Goal: Transaction & Acquisition: Purchase product/service

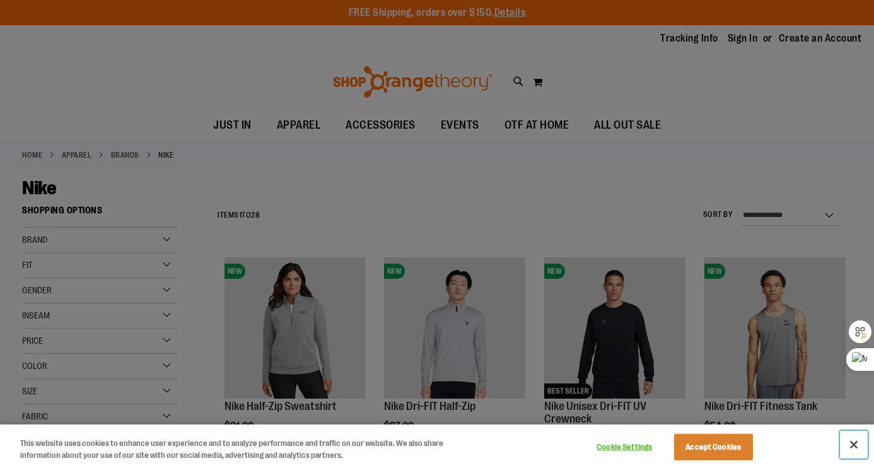
click at [853, 443] on button "Close" at bounding box center [854, 445] width 28 height 28
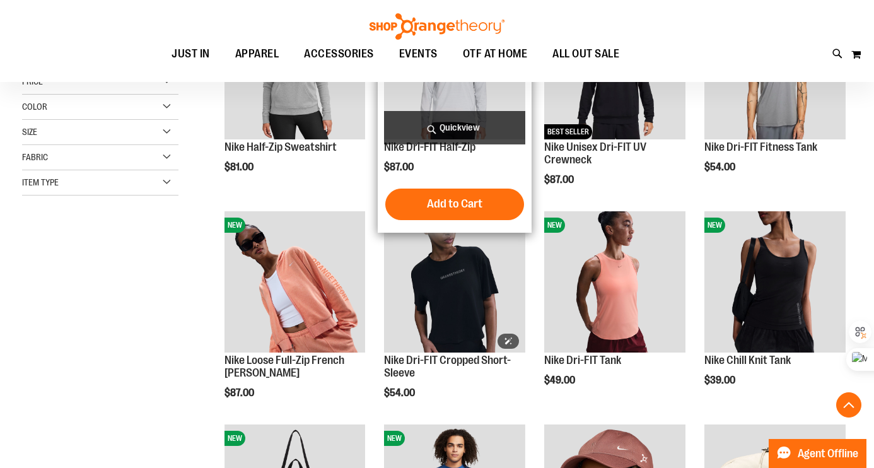
scroll to position [262, 0]
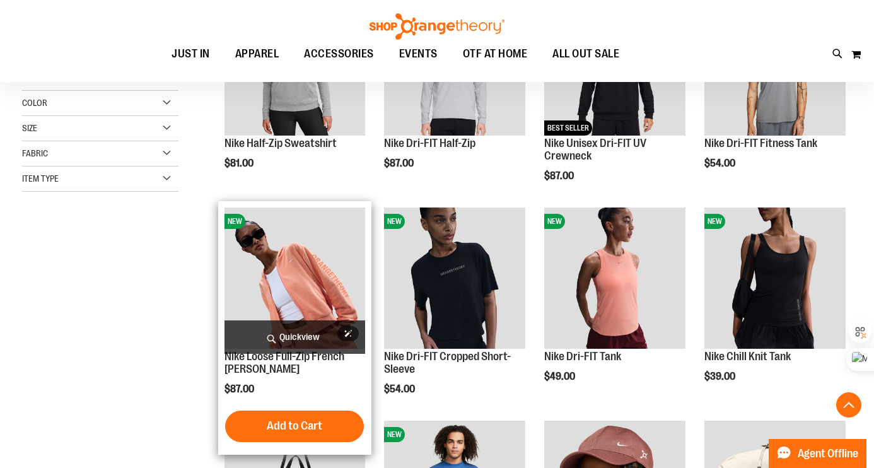
click at [312, 269] on img "product" at bounding box center [294, 277] width 141 height 141
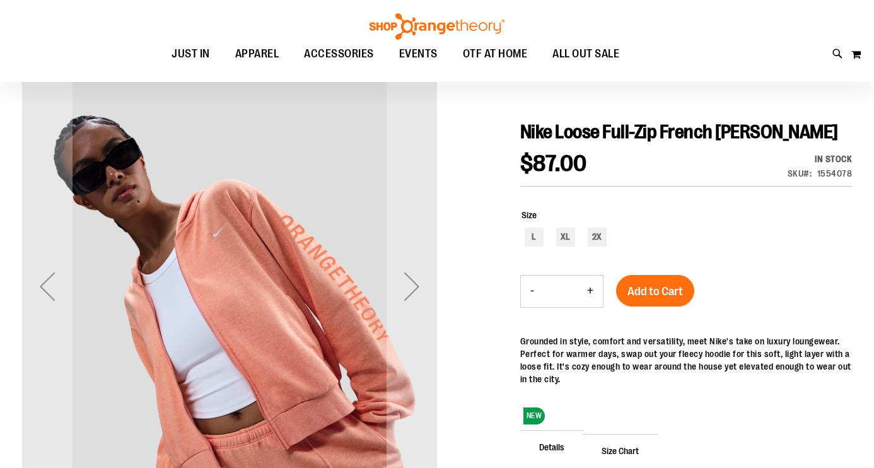
scroll to position [158, 0]
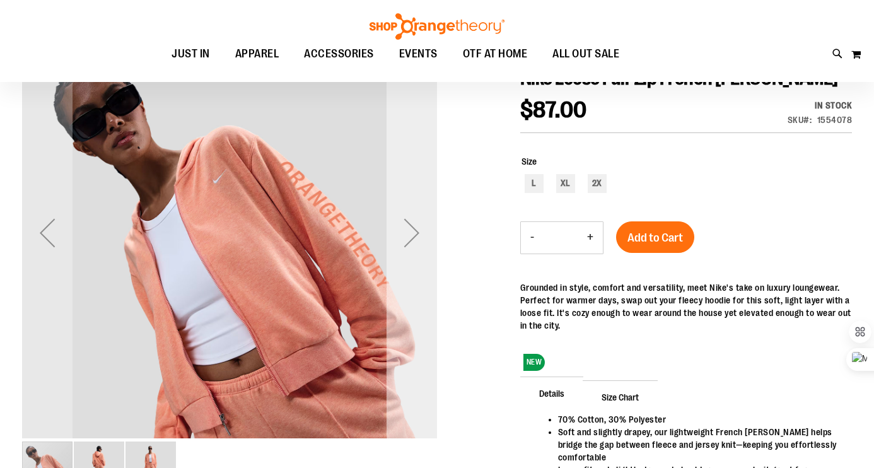
click at [415, 241] on div "Next" at bounding box center [411, 232] width 50 height 50
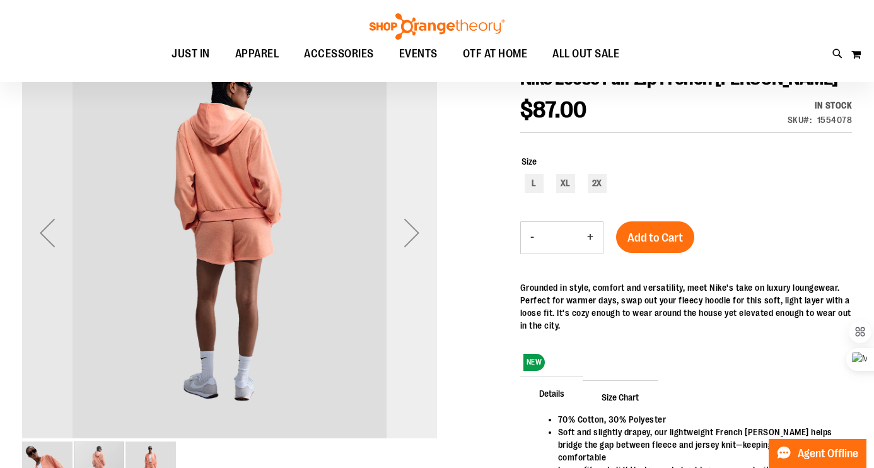
click at [415, 241] on div "Next" at bounding box center [411, 232] width 50 height 50
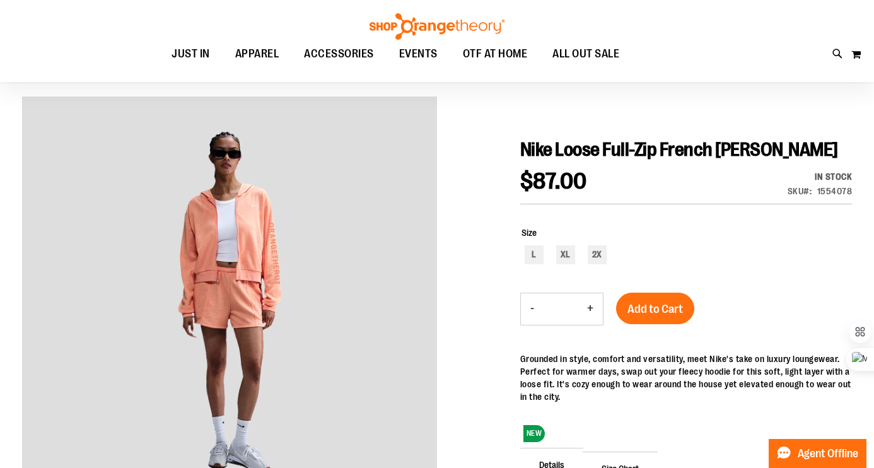
scroll to position [0, 0]
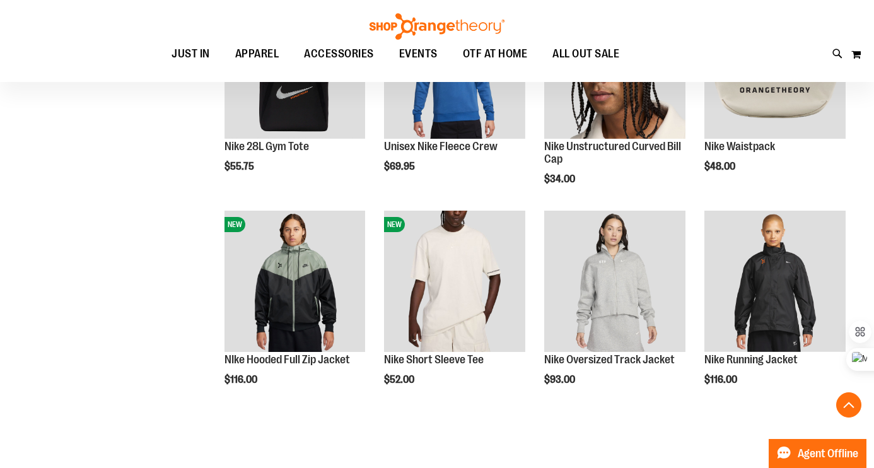
scroll to position [688, 0]
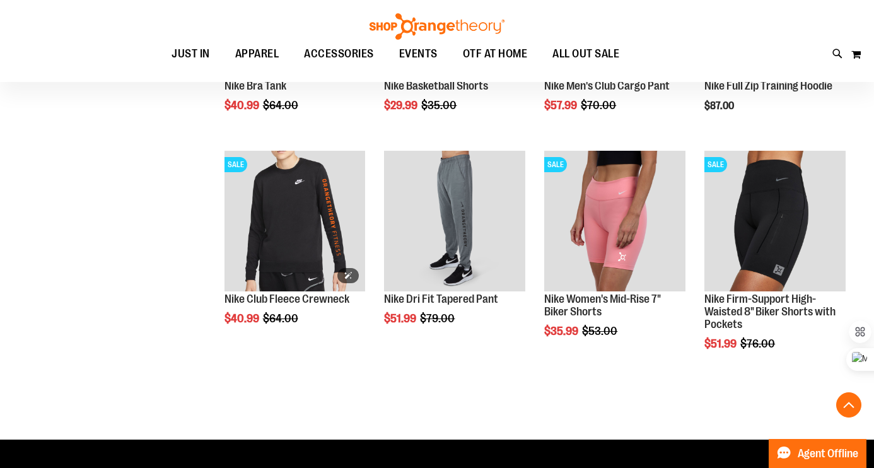
scroll to position [1386, 0]
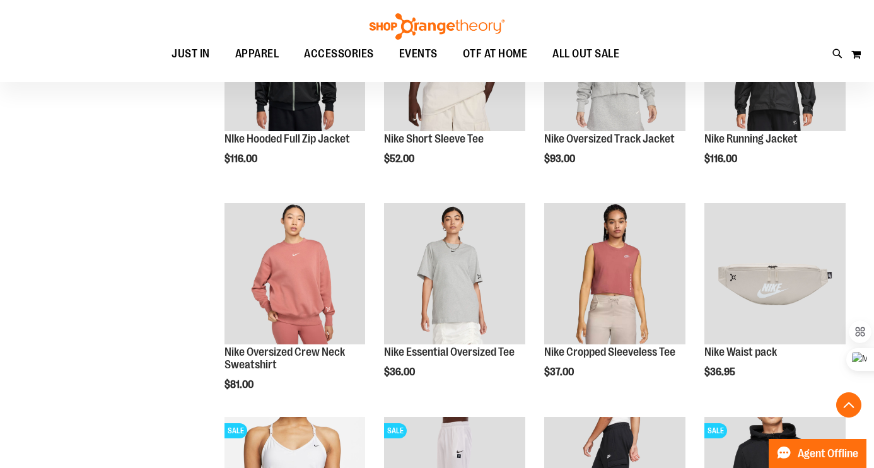
scroll to position [555, 0]
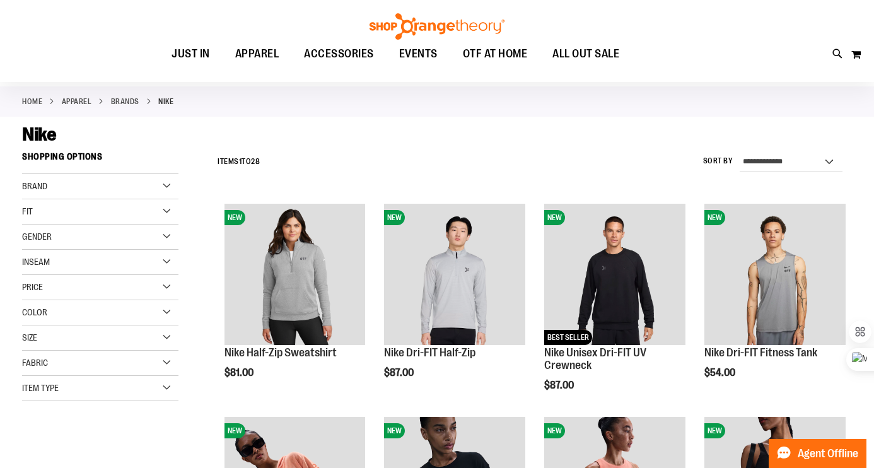
scroll to position [60, 0]
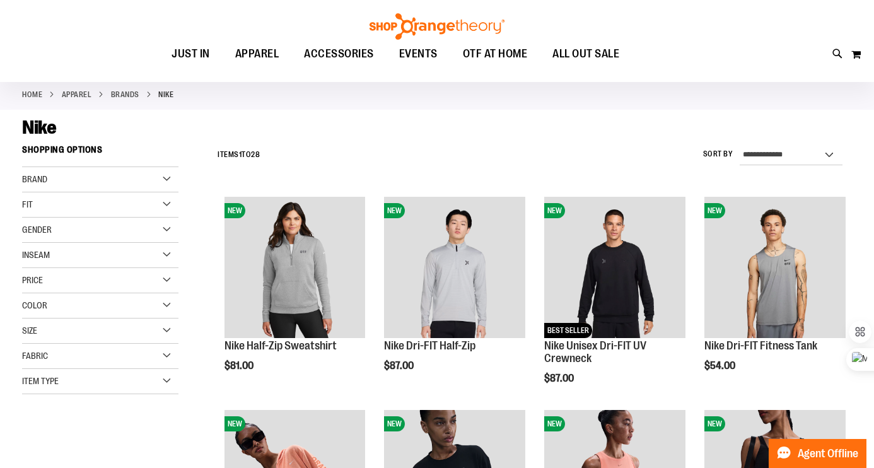
click at [78, 284] on div "Price" at bounding box center [100, 280] width 156 height 25
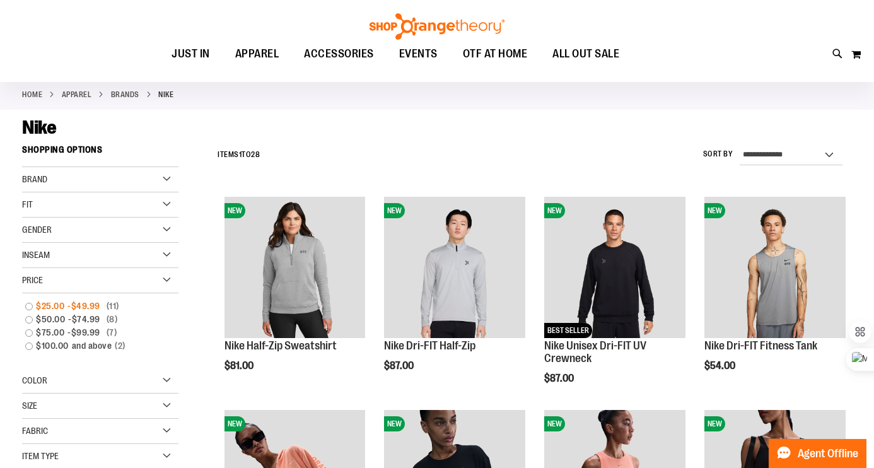
click at [32, 308] on link "$25.00 - $49.99 11 items" at bounding box center [94, 305] width 150 height 13
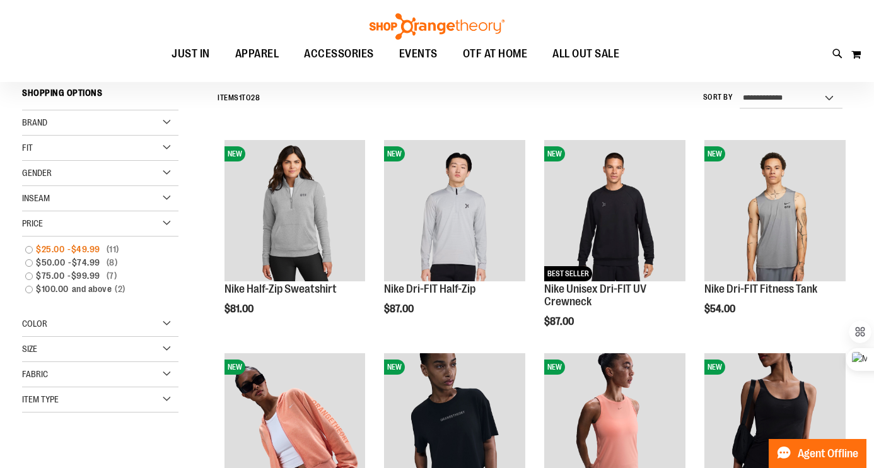
scroll to position [117, 0]
click at [26, 249] on link "$25.00 - $49.99 11 items" at bounding box center [94, 248] width 150 height 13
click at [28, 249] on link "$25.00 - $49.99 11 items" at bounding box center [94, 248] width 150 height 13
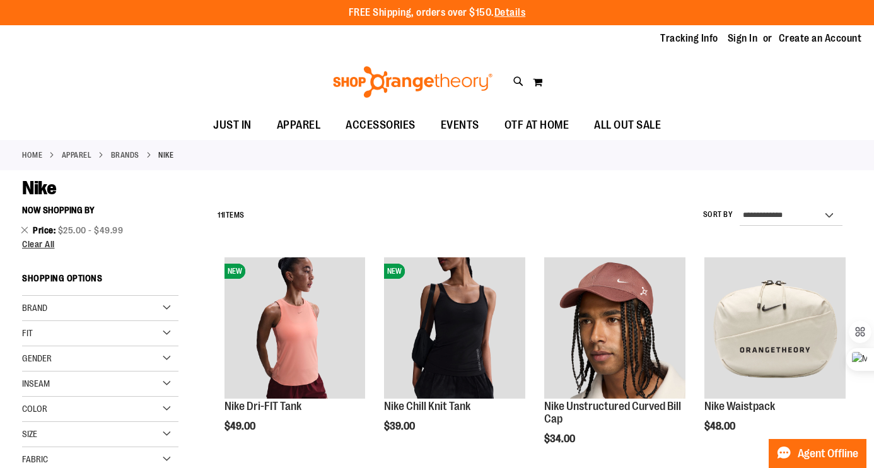
click at [139, 151] on link "BRANDS" at bounding box center [125, 154] width 28 height 11
click at [139, 153] on link "BRANDS" at bounding box center [125, 154] width 28 height 11
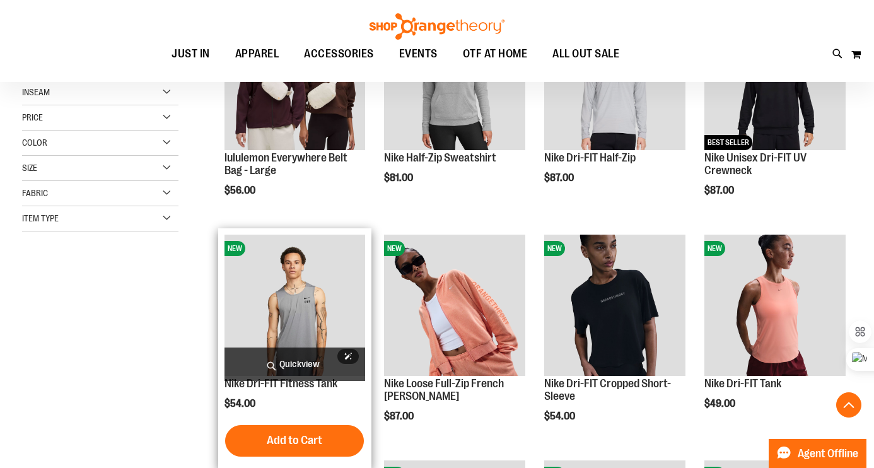
scroll to position [261, 0]
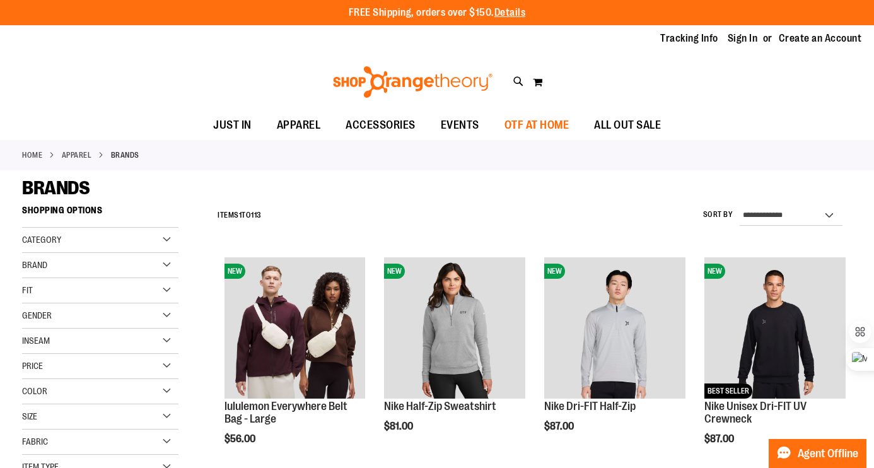
click at [562, 119] on span "OTF AT HOME" at bounding box center [536, 125] width 65 height 28
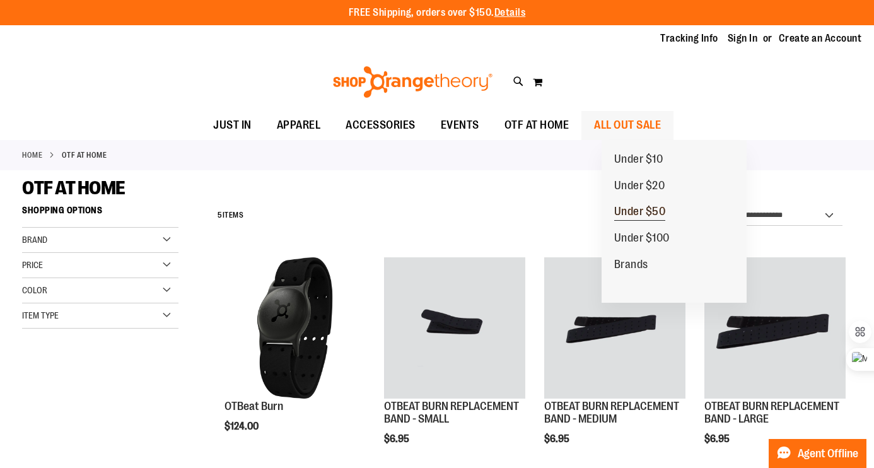
click at [640, 208] on span "Under $50" at bounding box center [640, 213] width 52 height 16
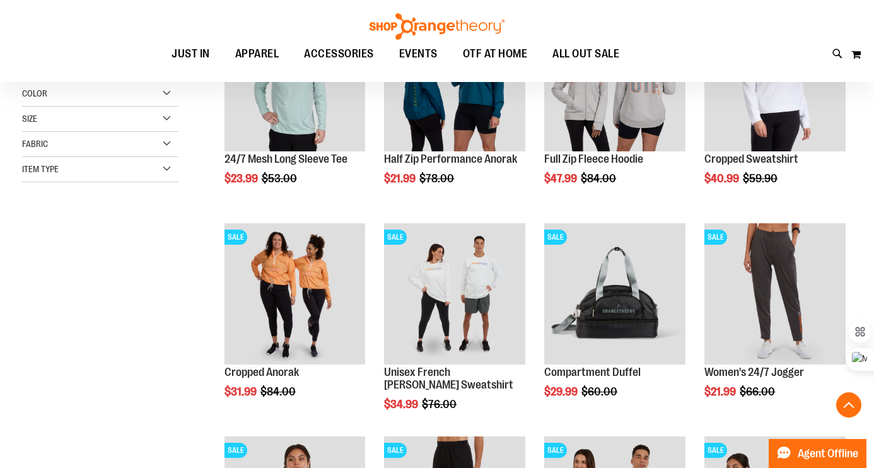
scroll to position [249, 0]
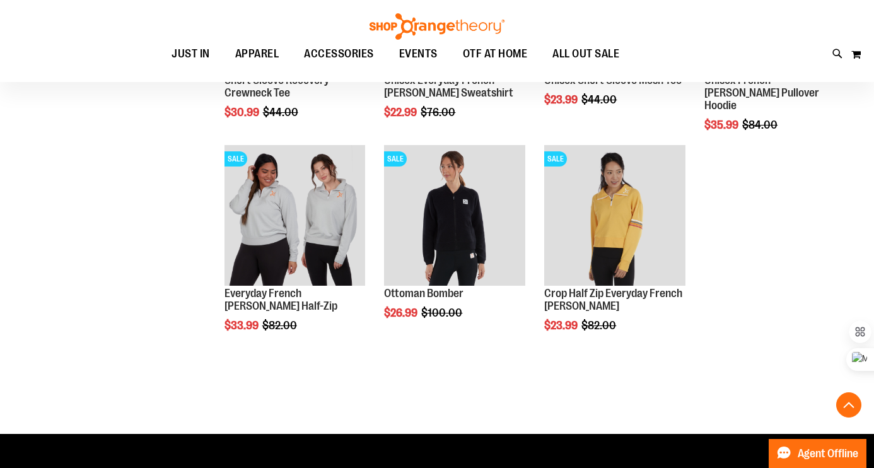
scroll to position [1176, 0]
